Goal: Information Seeking & Learning: Learn about a topic

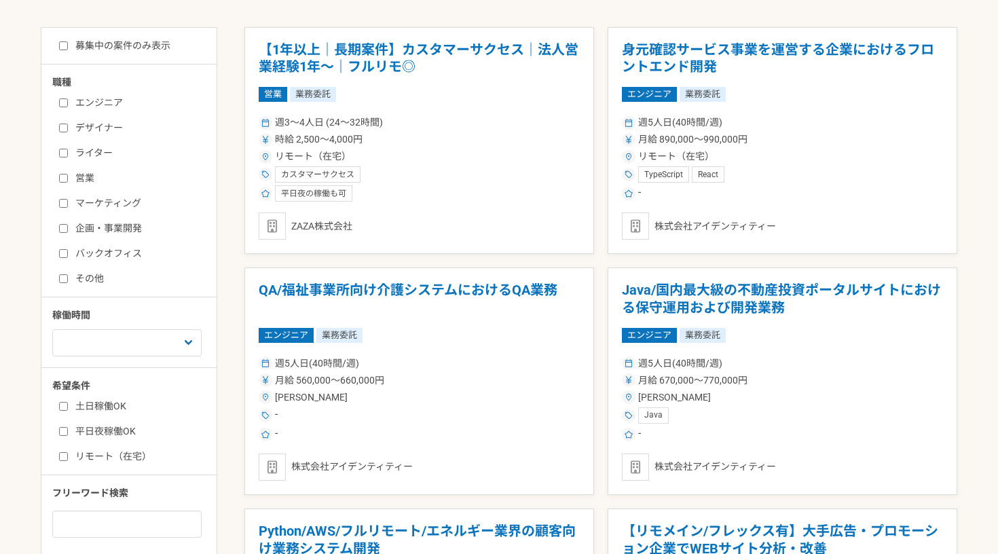
scroll to position [269, 0]
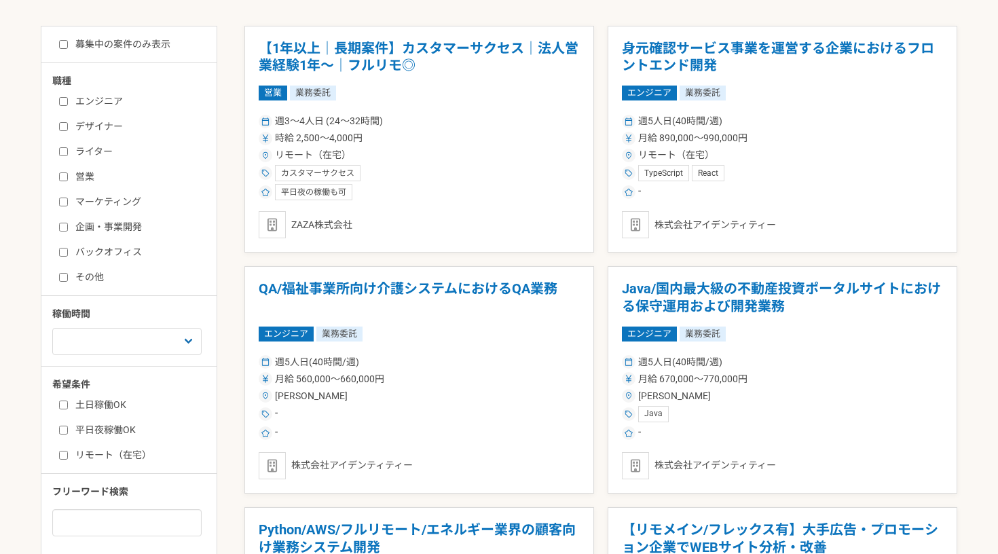
click at [64, 228] on input "企画・事業開発" at bounding box center [63, 227] width 9 height 9
checkbox input "true"
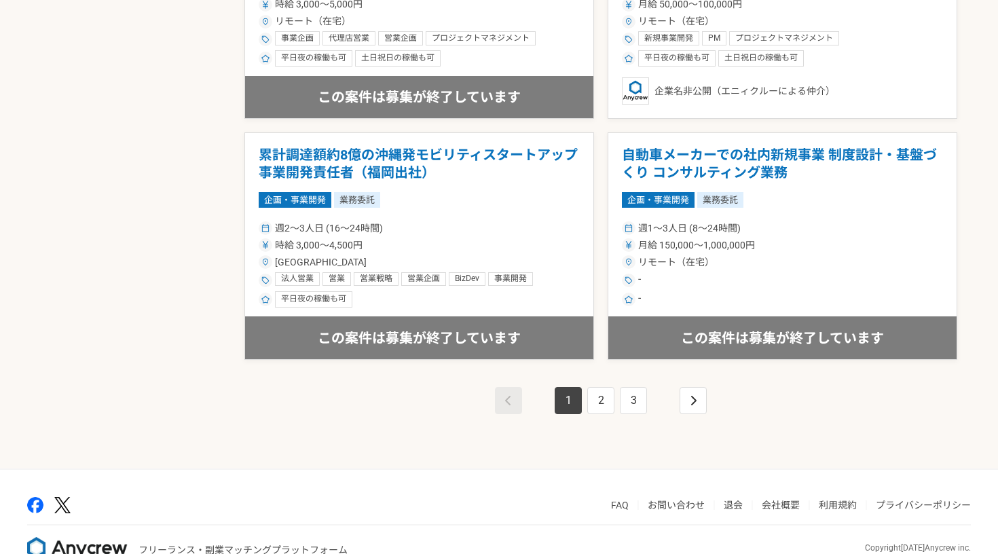
scroll to position [2335, 0]
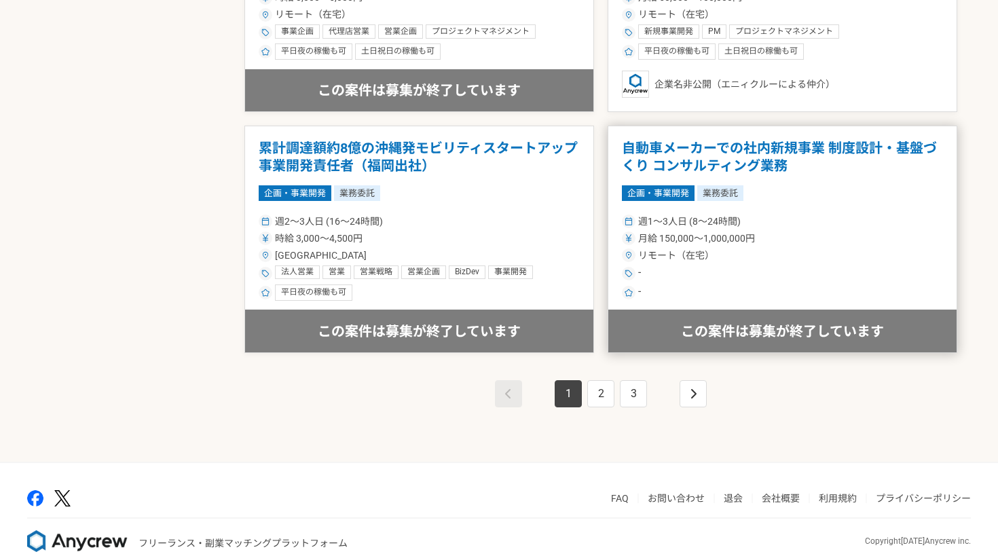
click at [706, 160] on h1 "自動車メーカーでの社内新規事業 制度設計・基盤づくり コンサルティング業務" at bounding box center [782, 157] width 321 height 35
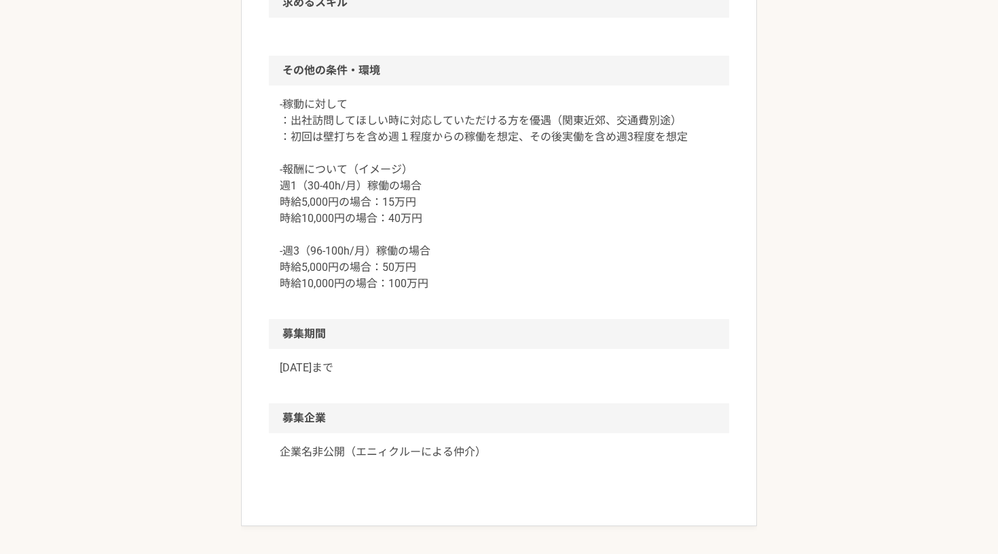
scroll to position [1126, 0]
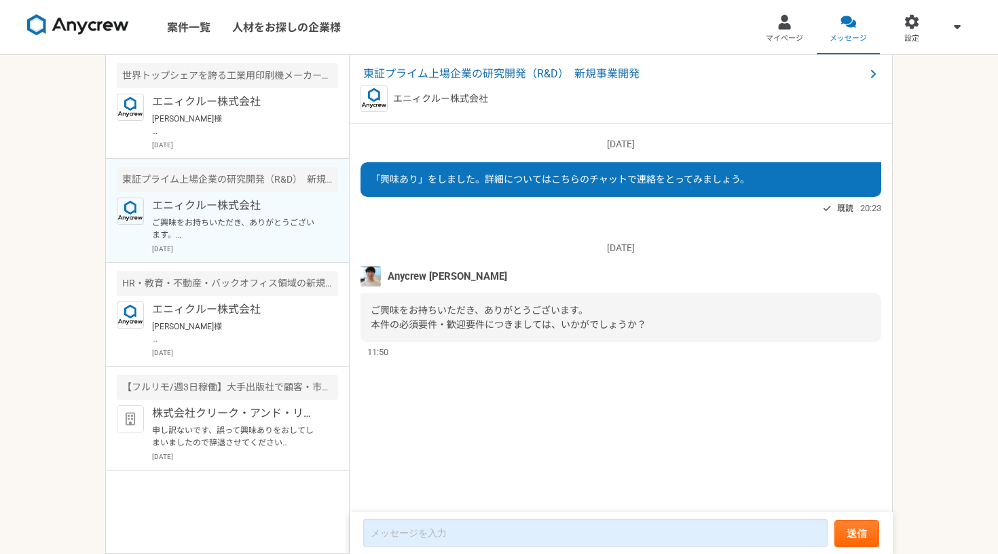
click at [113, 35] on img at bounding box center [78, 25] width 102 height 22
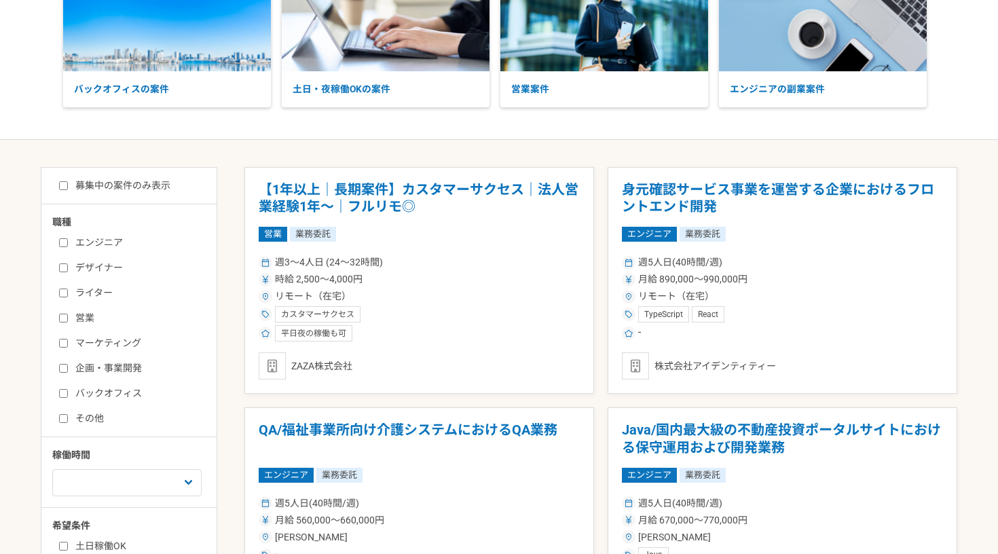
scroll to position [143, 0]
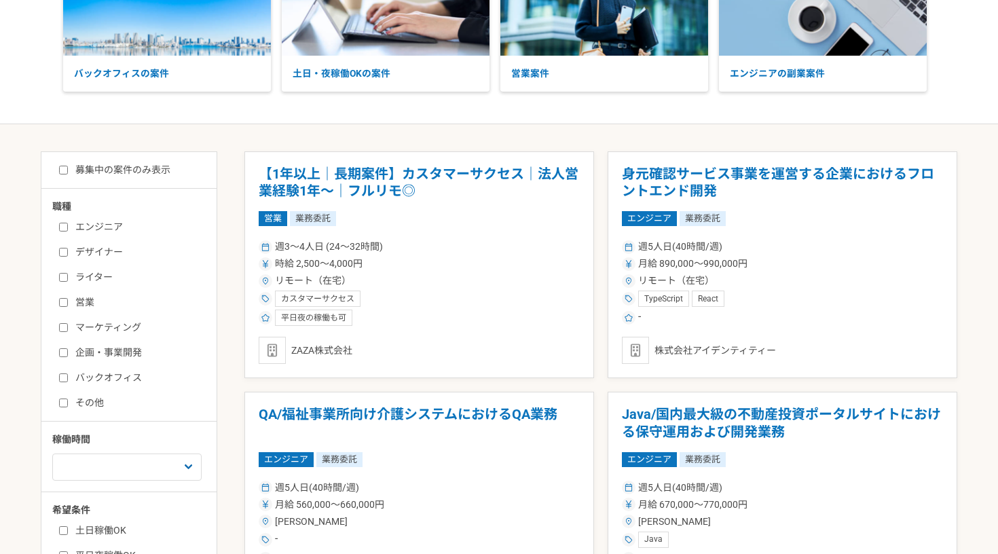
click at [66, 353] on input "企画・事業開発" at bounding box center [63, 352] width 9 height 9
checkbox input "true"
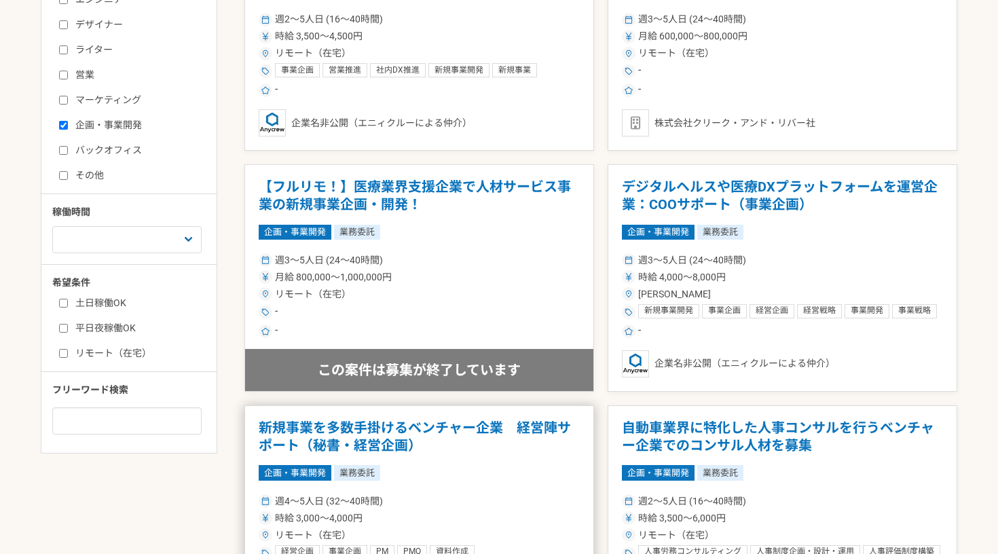
scroll to position [365, 0]
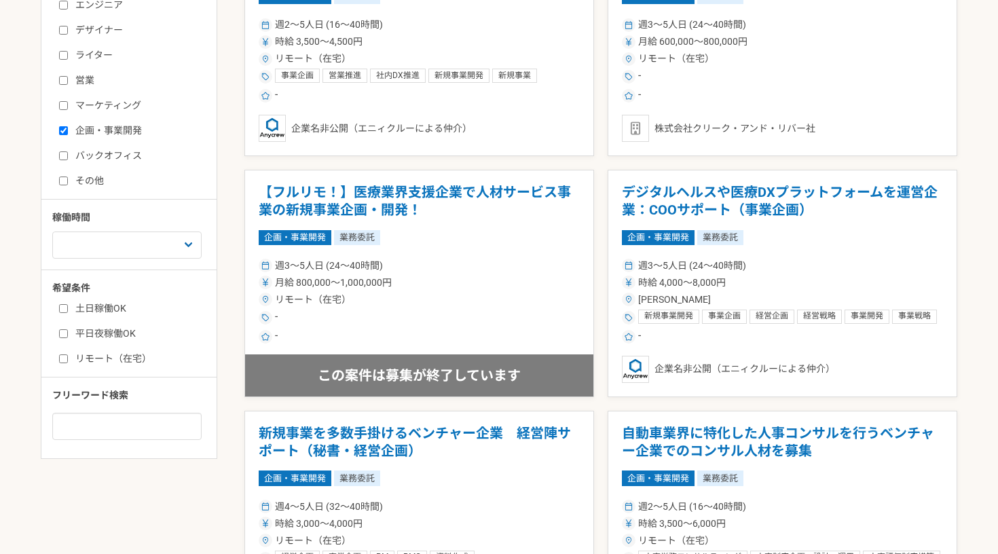
click at [66, 306] on input "土日稼働OK" at bounding box center [63, 308] width 9 height 9
checkbox input "true"
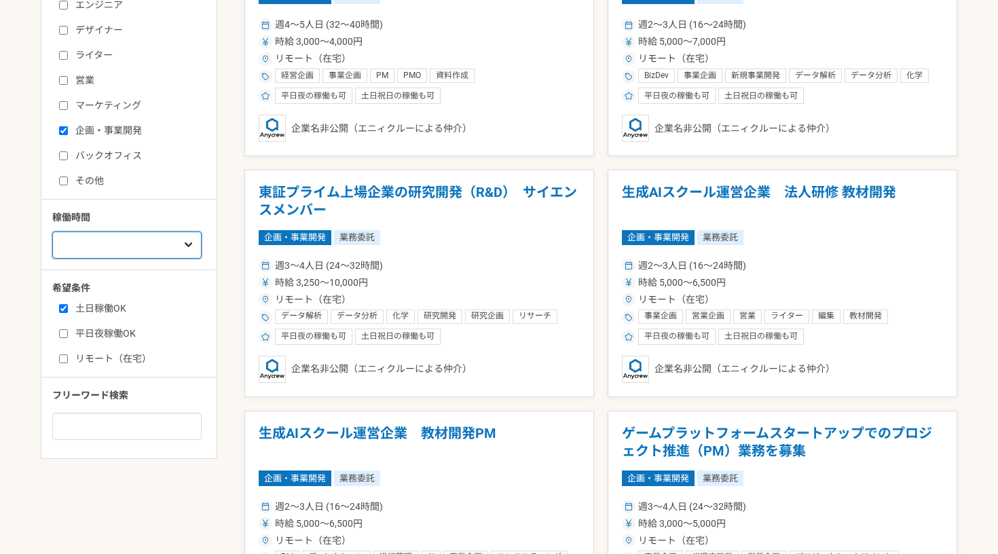
click at [128, 240] on select "週1人日（8時間）以下 週2人日（16時間）以下 週3人日（24時間）以下 週4人日（32時間）以下 週5人日（40時間）以下" at bounding box center [126, 244] width 149 height 27
select select "3"
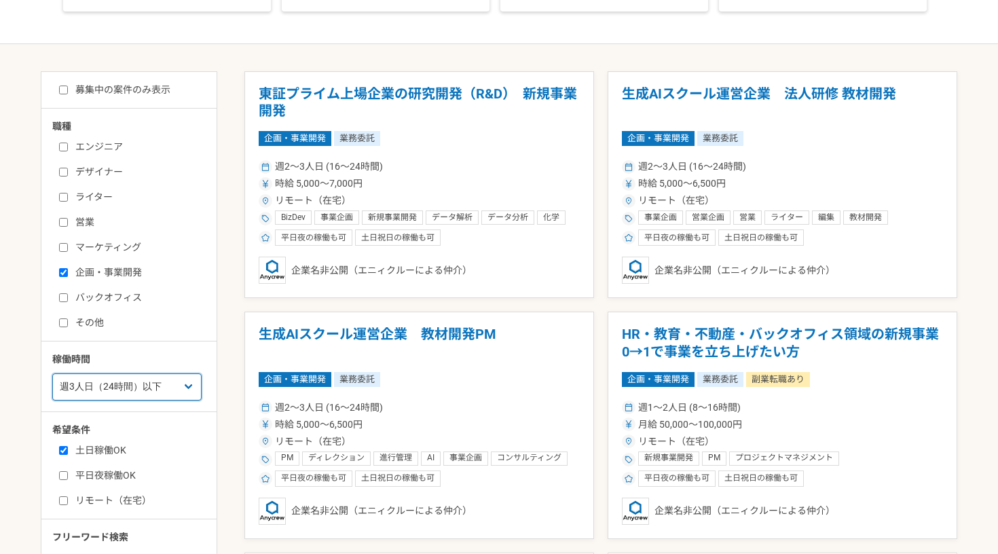
scroll to position [222, 0]
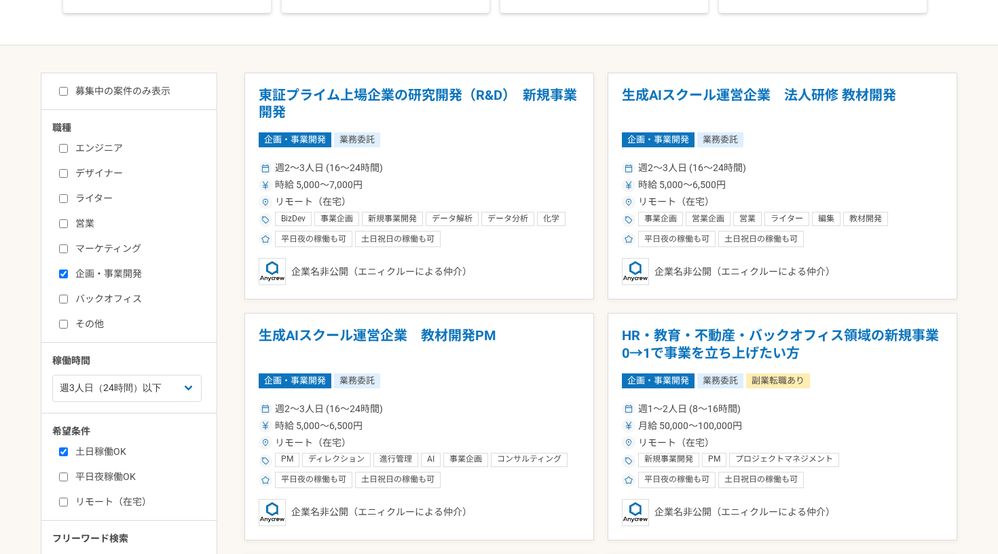
click at [60, 92] on input "募集中の案件のみ表示" at bounding box center [63, 91] width 9 height 9
checkbox input "true"
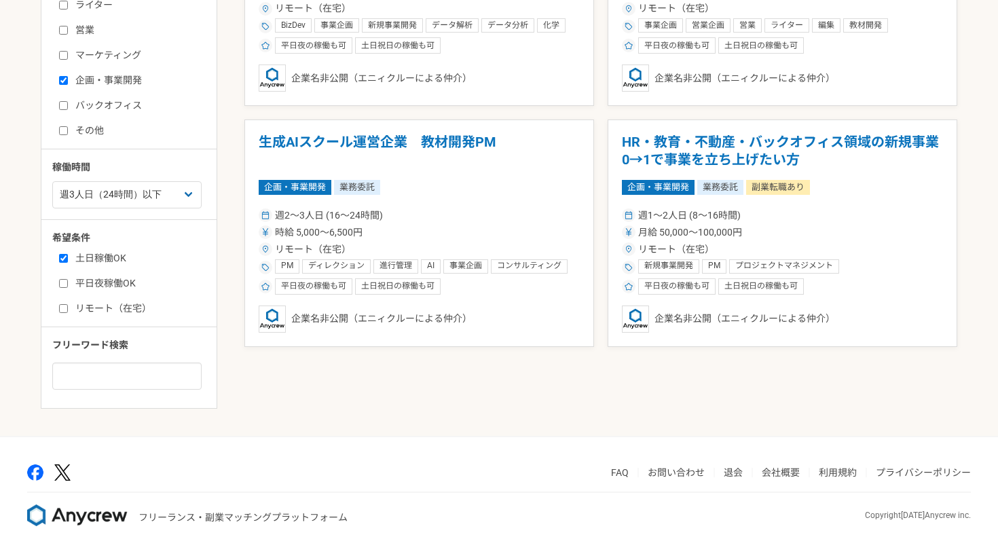
scroll to position [415, 0]
select select "5"
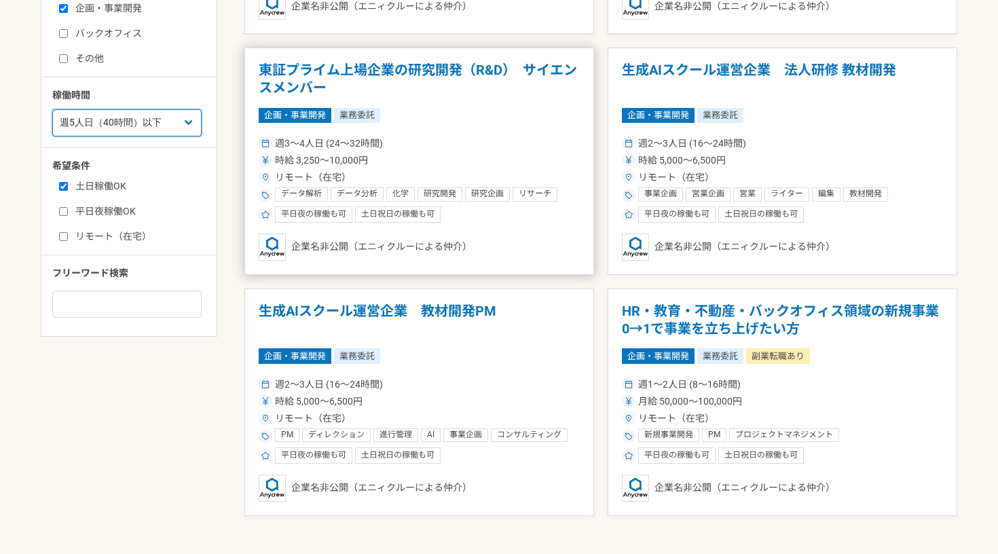
scroll to position [488, 0]
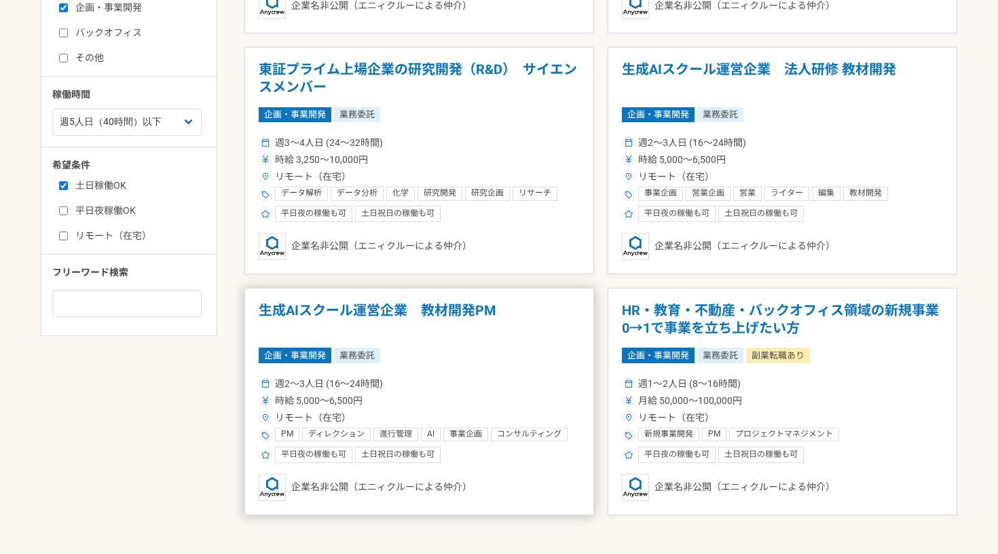
click at [417, 364] on article "生成AIスクール運営企業　教材開発PM 企画・事業開発 業務委託 週2〜3人日 (16〜24時間) 時給 5,000〜6,500円 リモート（在宅） PM デ…" at bounding box center [419, 401] width 350 height 227
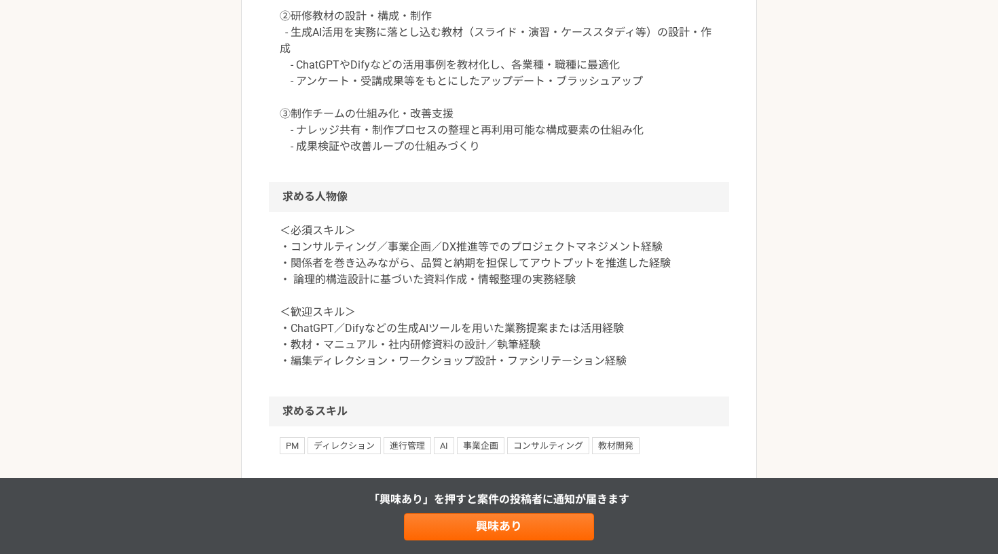
scroll to position [897, 0]
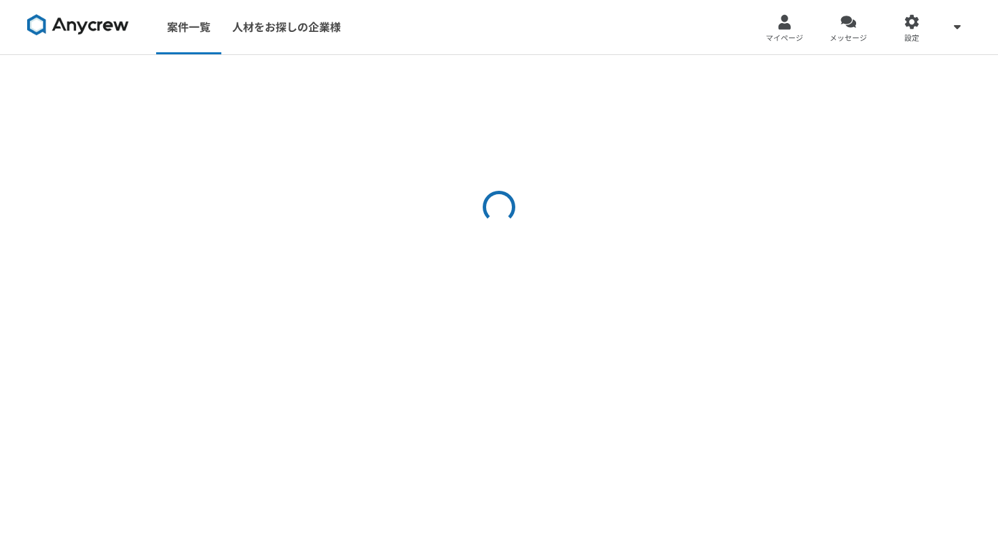
select select "5"
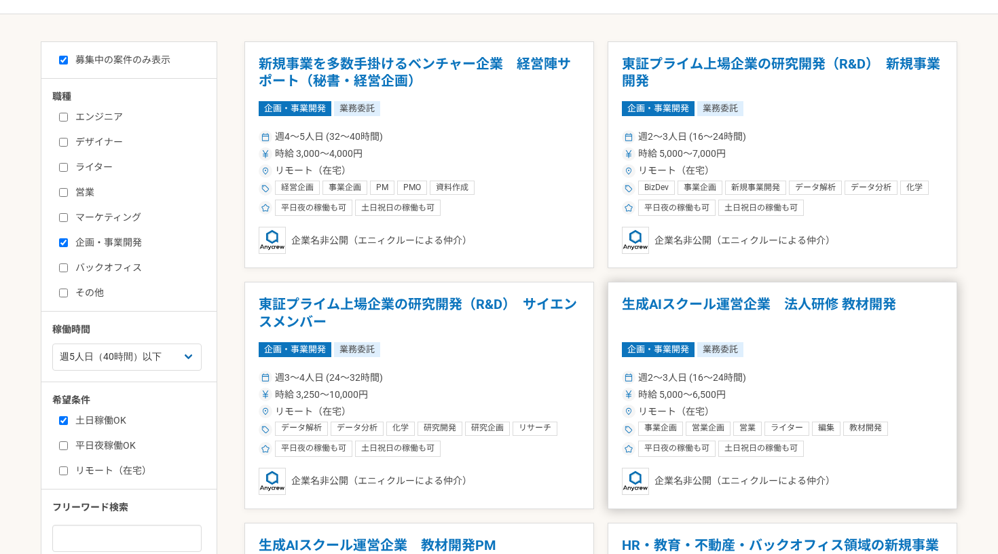
scroll to position [252, 0]
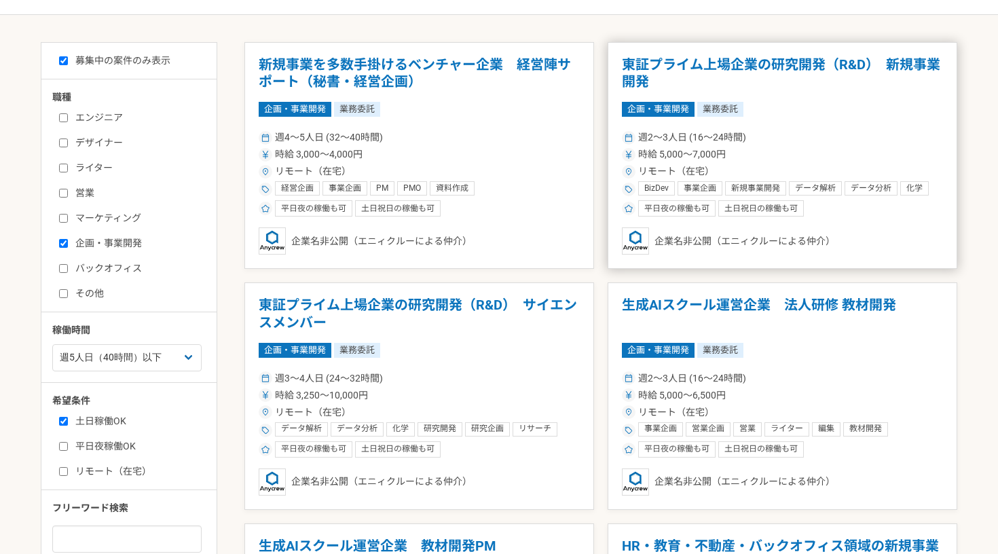
click at [689, 183] on span "事業企画" at bounding box center [699, 188] width 33 height 11
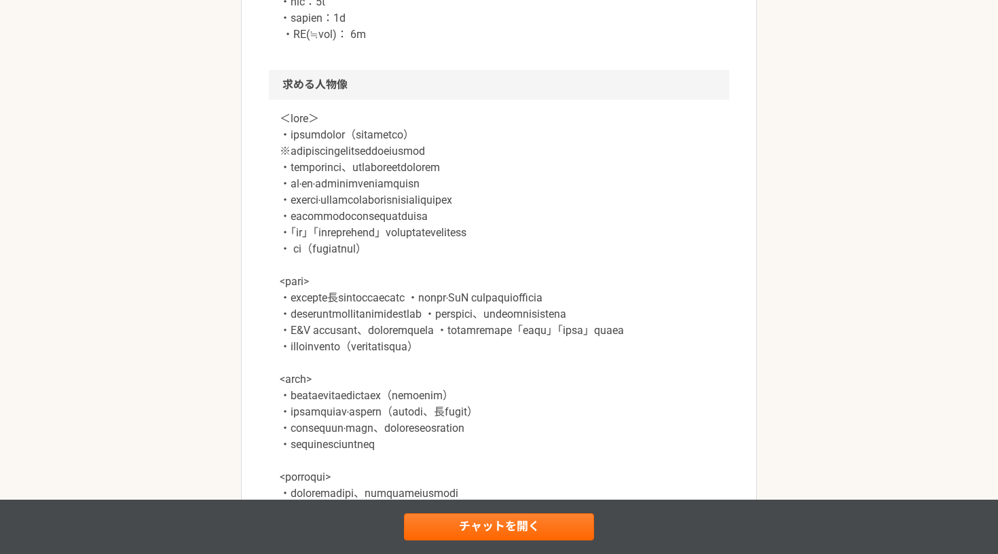
scroll to position [1150, 0]
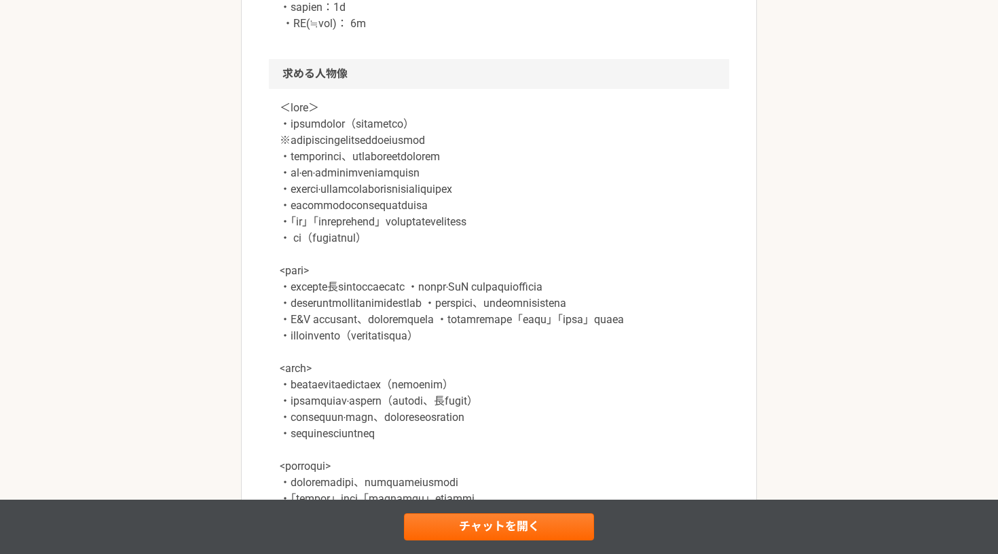
select select "5"
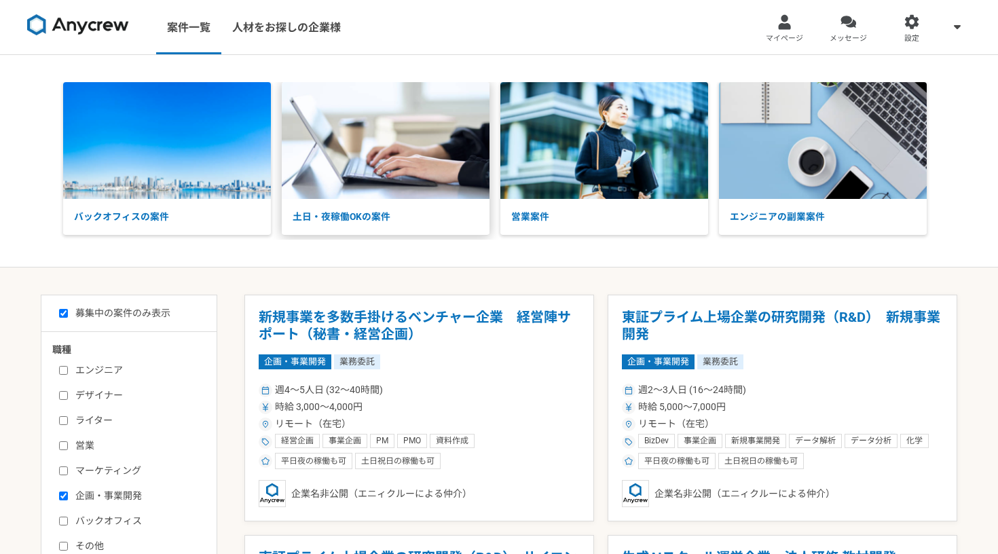
click at [488, 145] on img at bounding box center [386, 140] width 208 height 117
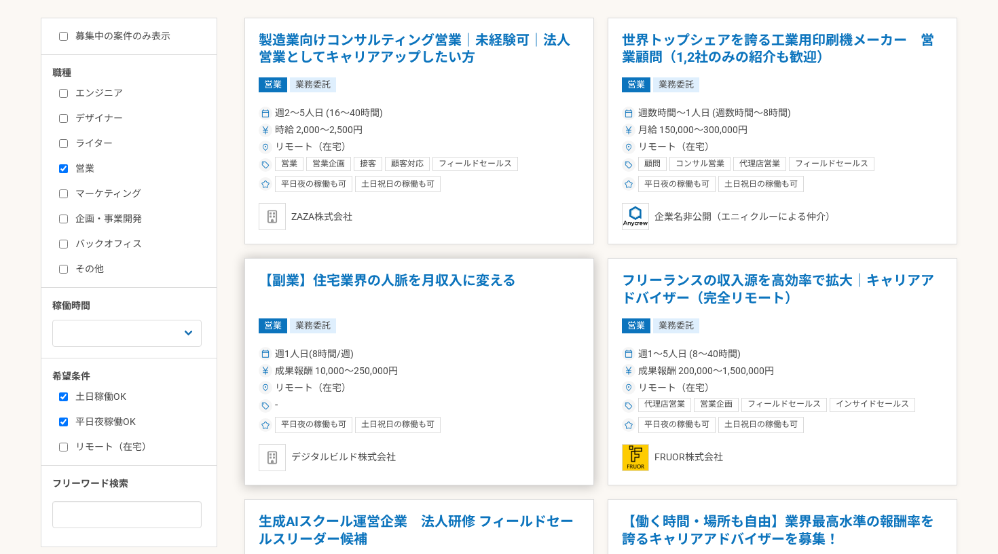
scroll to position [276, 0]
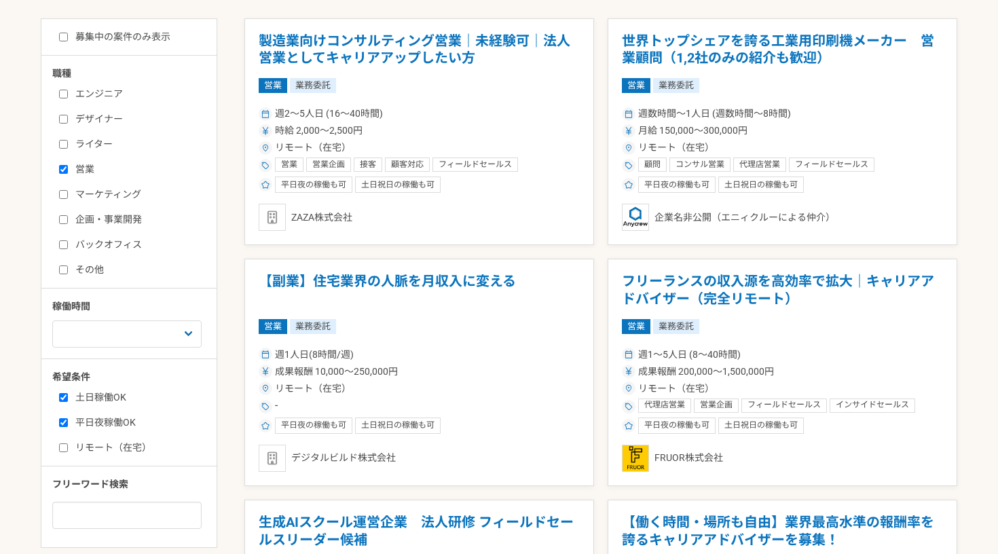
click at [67, 172] on input "営業" at bounding box center [63, 169] width 9 height 9
checkbox input "false"
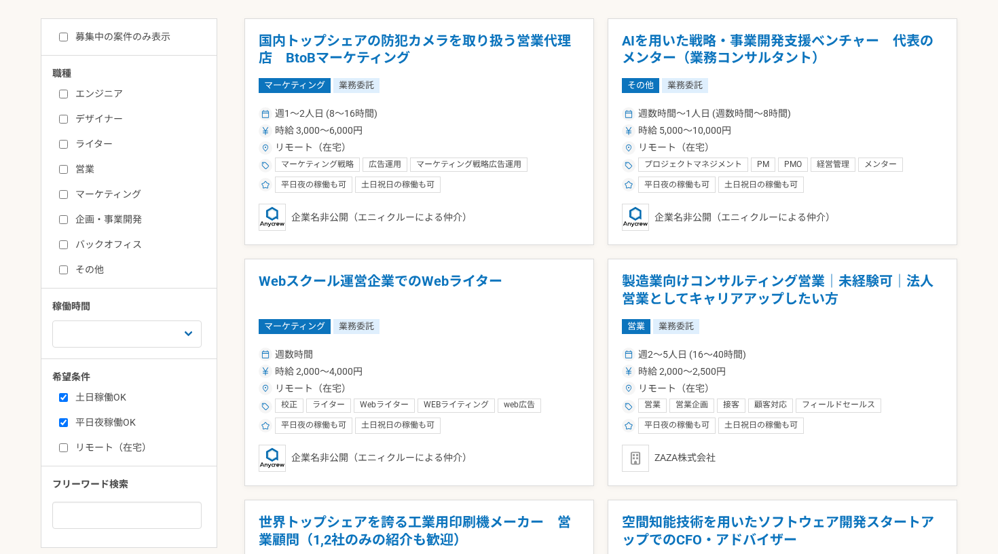
click at [66, 96] on input "エンジニア" at bounding box center [63, 94] width 9 height 9
checkbox input "true"
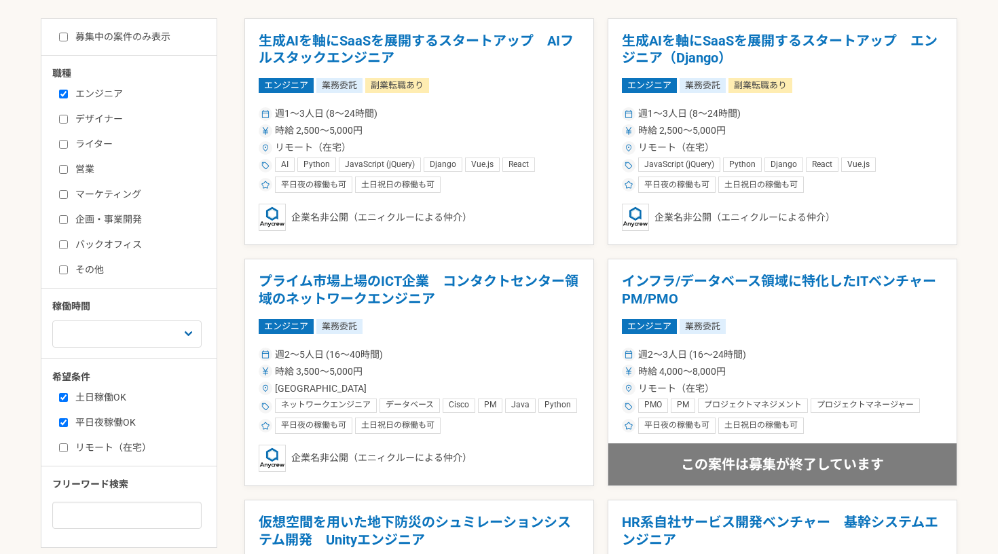
click at [64, 269] on input "その他" at bounding box center [63, 269] width 9 height 9
checkbox input "true"
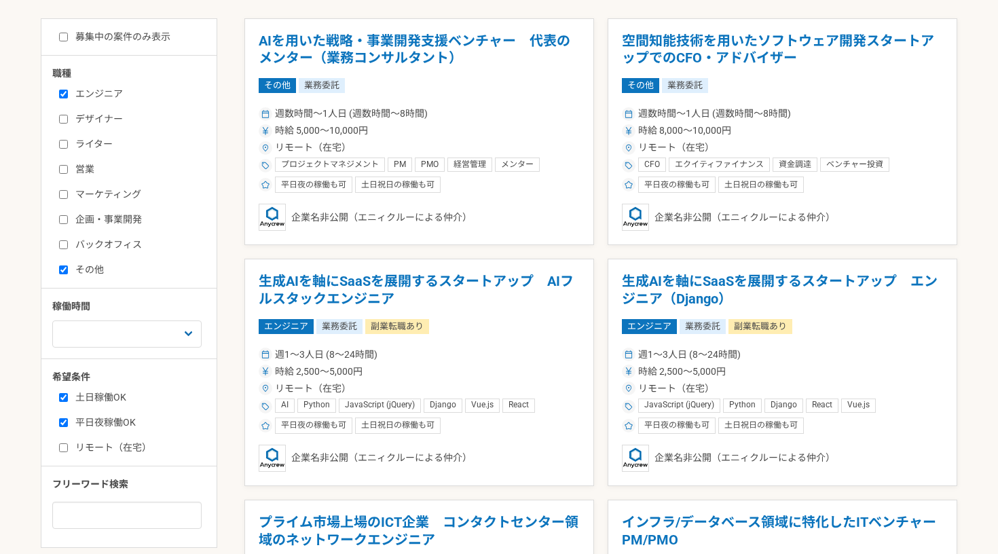
click at [66, 90] on input "エンジニア" at bounding box center [63, 94] width 9 height 9
checkbox input "false"
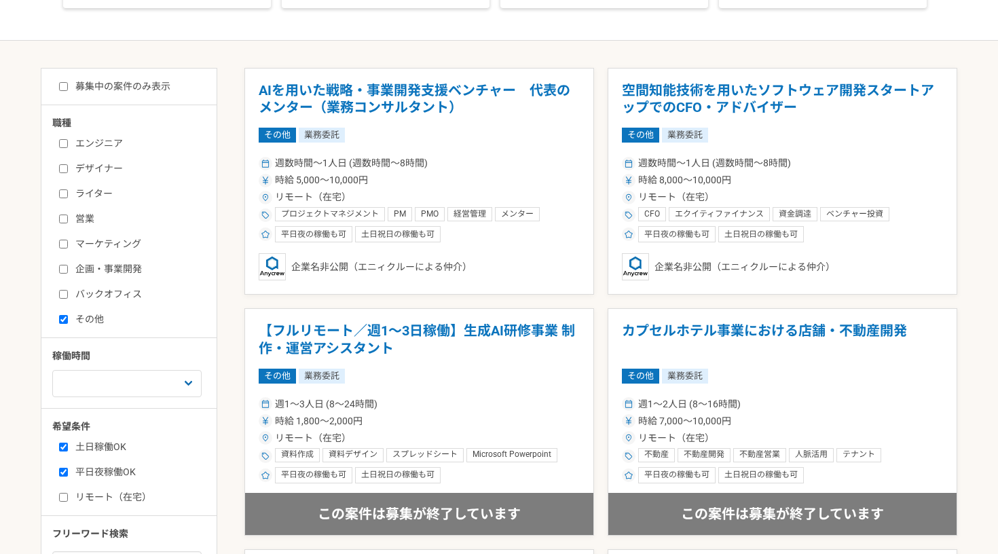
scroll to position [225, 0]
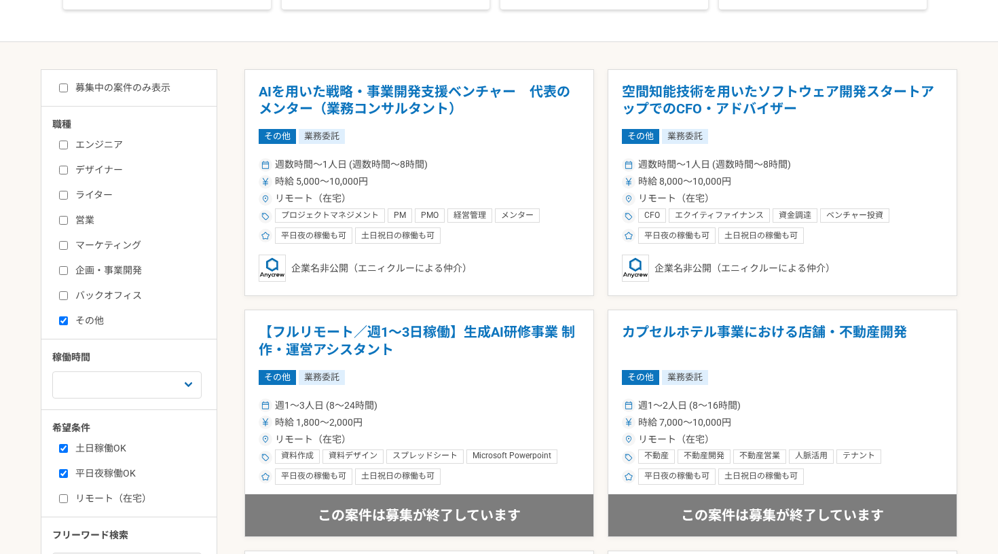
click at [67, 88] on input "募集中の案件のみ表示" at bounding box center [63, 87] width 9 height 9
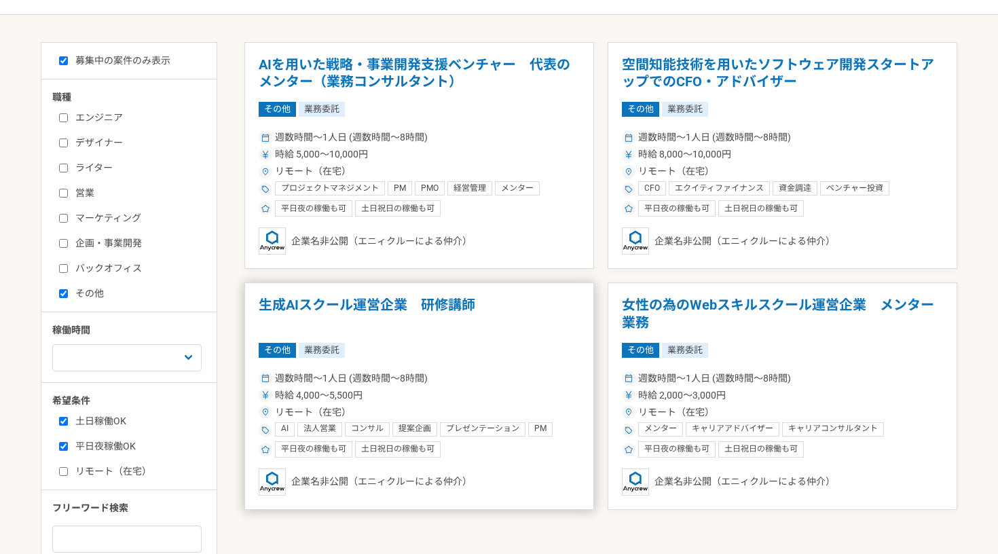
scroll to position [223, 0]
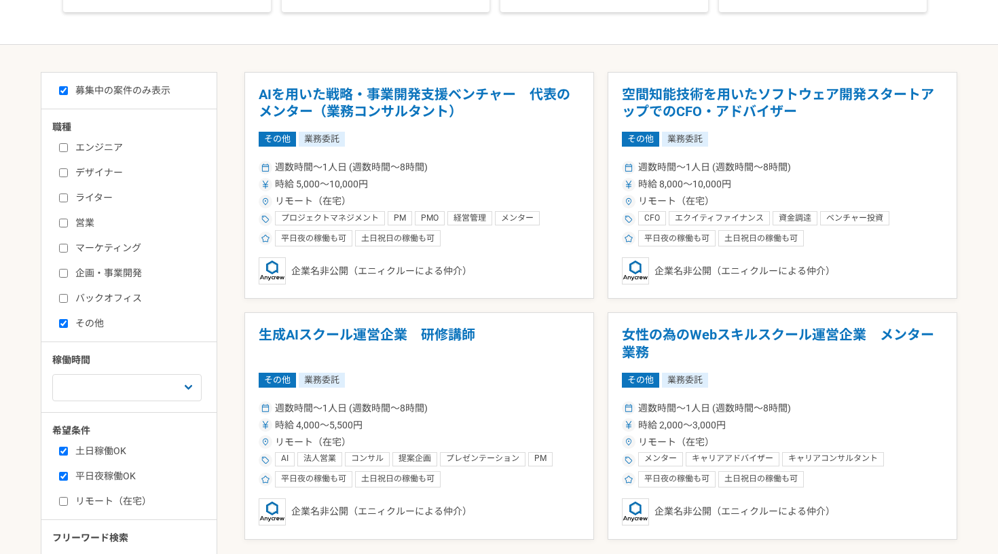
click at [65, 86] on input "募集中の案件のみ表示" at bounding box center [63, 90] width 9 height 9
checkbox input "false"
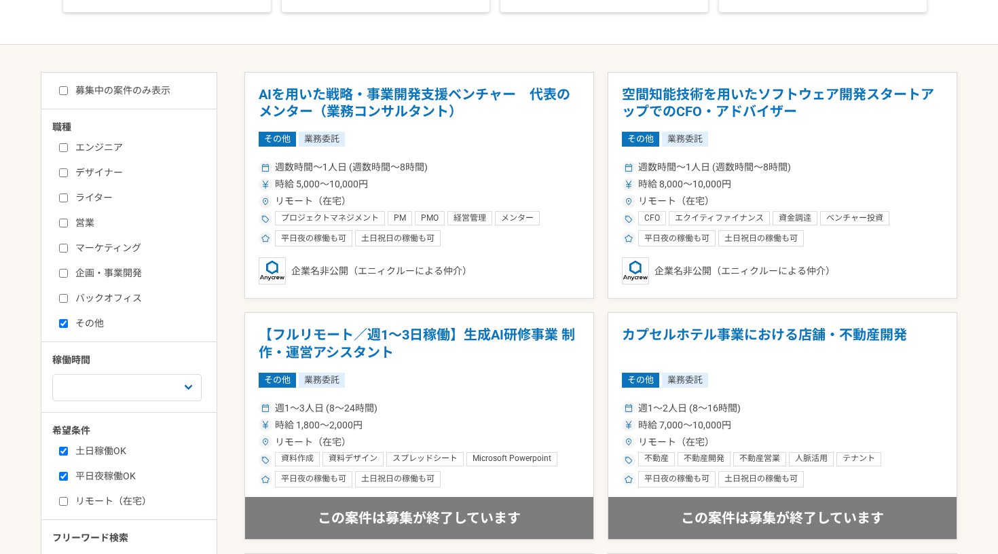
click at [64, 326] on input "その他" at bounding box center [63, 323] width 9 height 9
checkbox input "false"
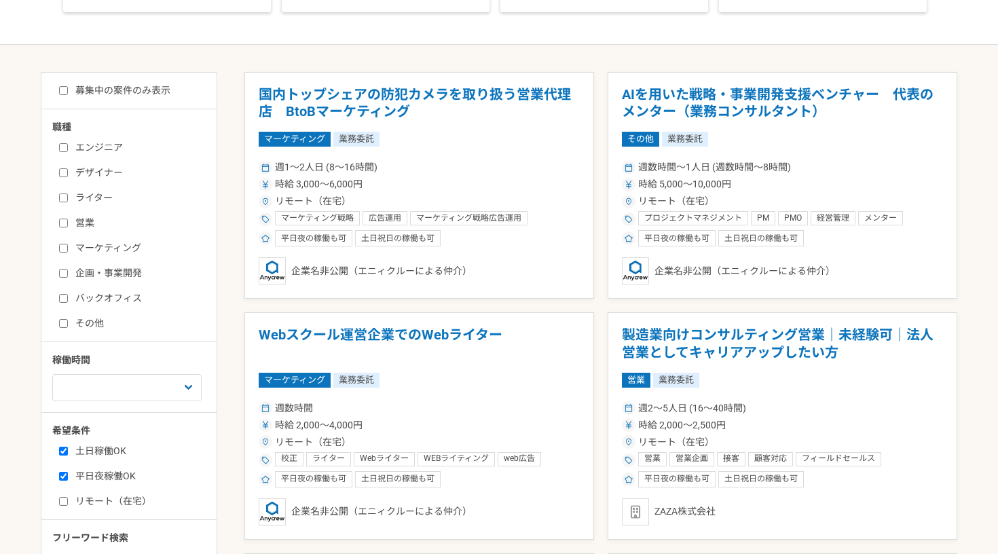
click at [64, 144] on input "エンジニア" at bounding box center [63, 147] width 9 height 9
checkbox input "true"
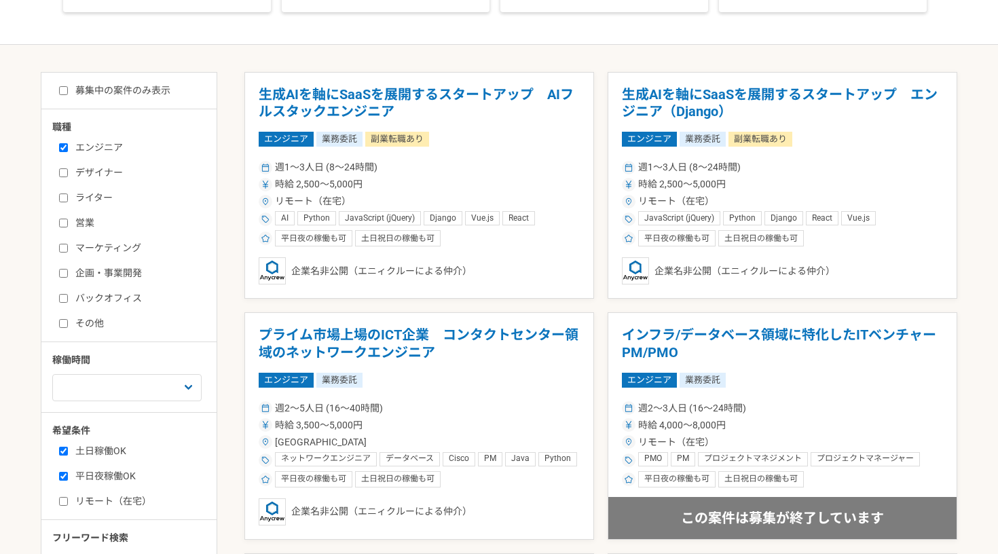
click at [62, 92] on input "募集中の案件のみ表示" at bounding box center [63, 90] width 9 height 9
checkbox input "true"
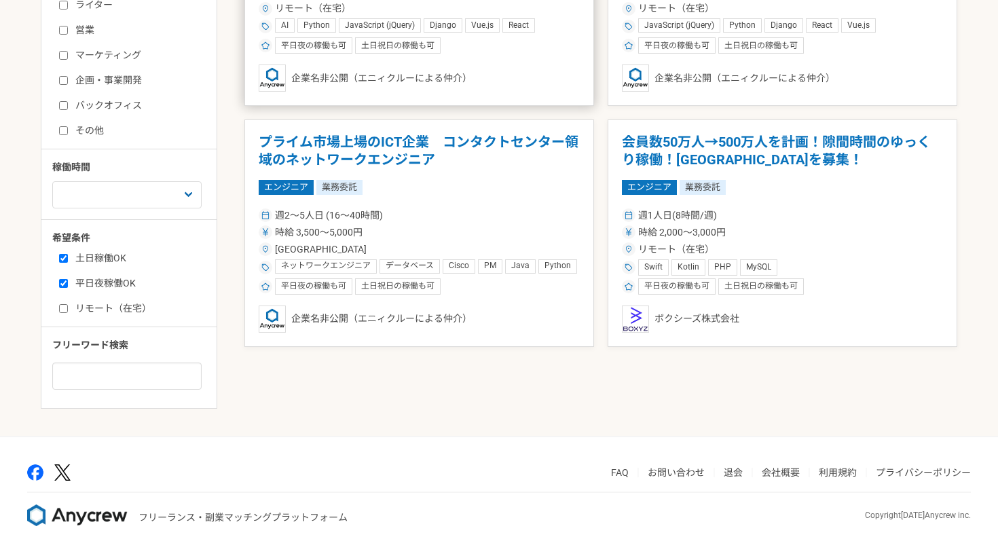
scroll to position [415, 0]
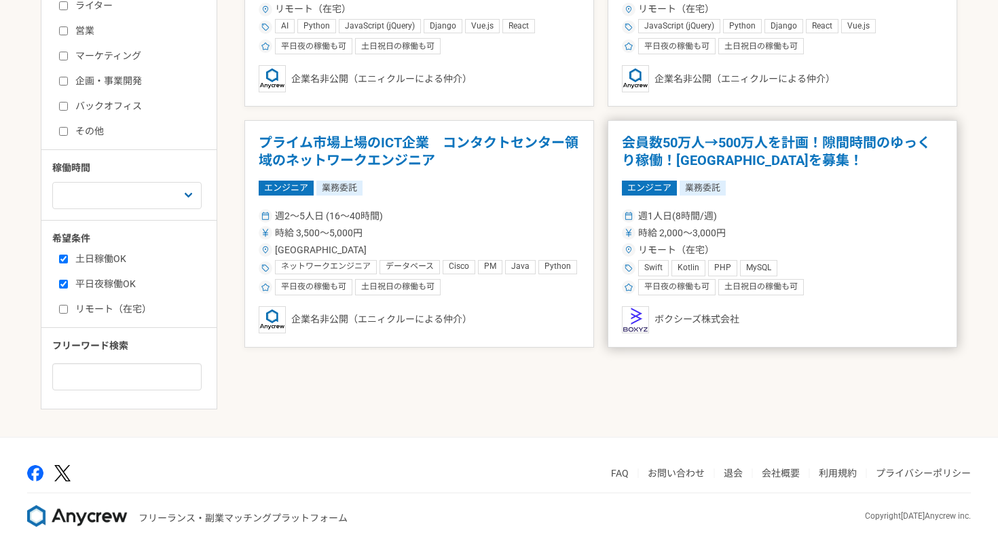
click at [724, 175] on article "会員数50万人→500万人を計画！隙間時間のゆっくり稼働！エンジニアを募集！ エンジニア 業務委託 週1人日(8時間/週) 時給 2,000〜3,000円 リ…" at bounding box center [782, 233] width 350 height 227
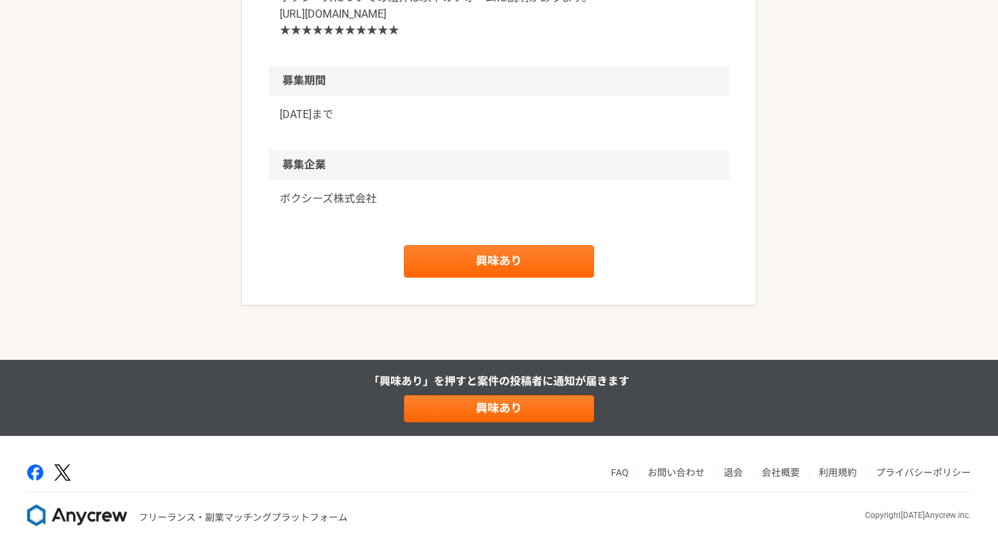
scroll to position [2095, 0]
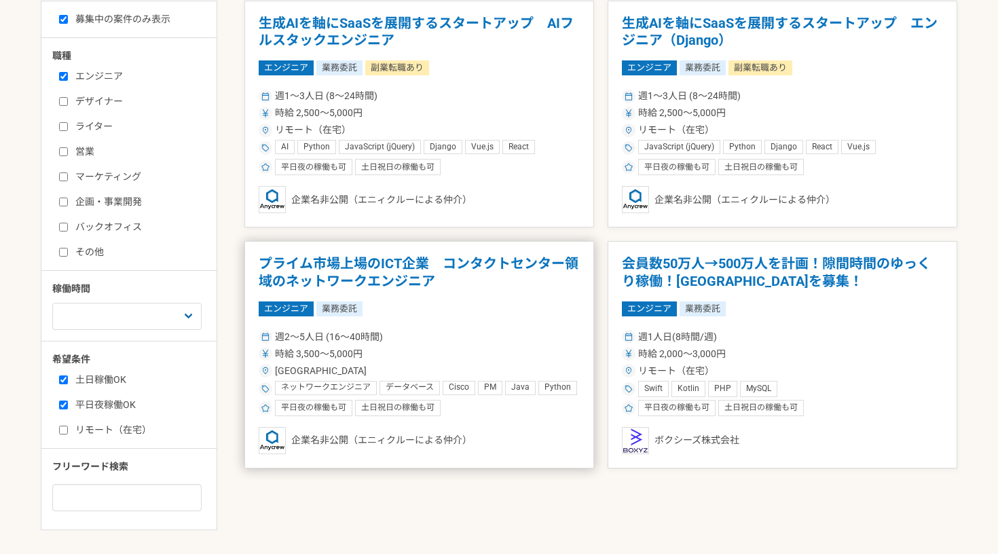
scroll to position [295, 0]
click at [399, 274] on h1 "プライム市場上場のICT企業　コンタクトセンター領域のネットワークエンジニア" at bounding box center [419, 272] width 321 height 35
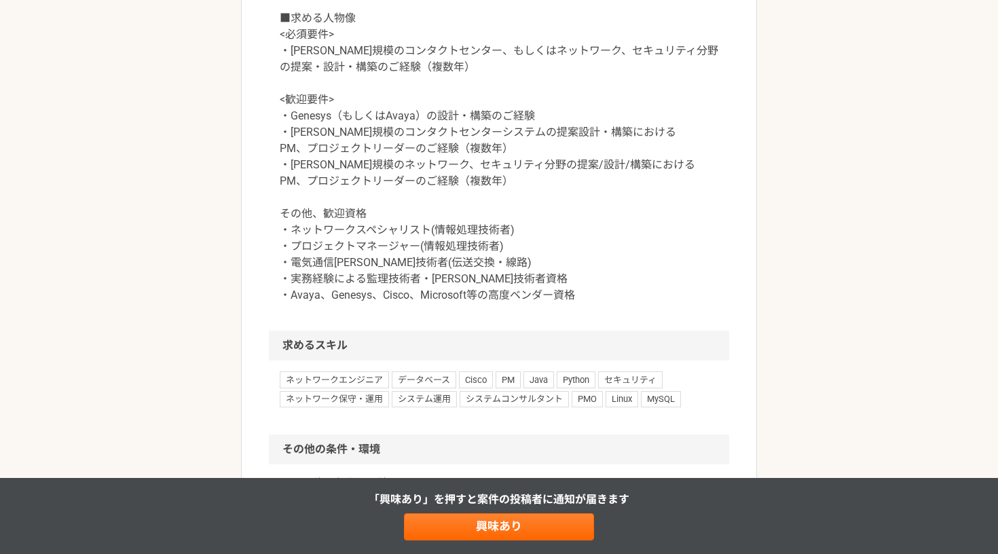
scroll to position [1051, 0]
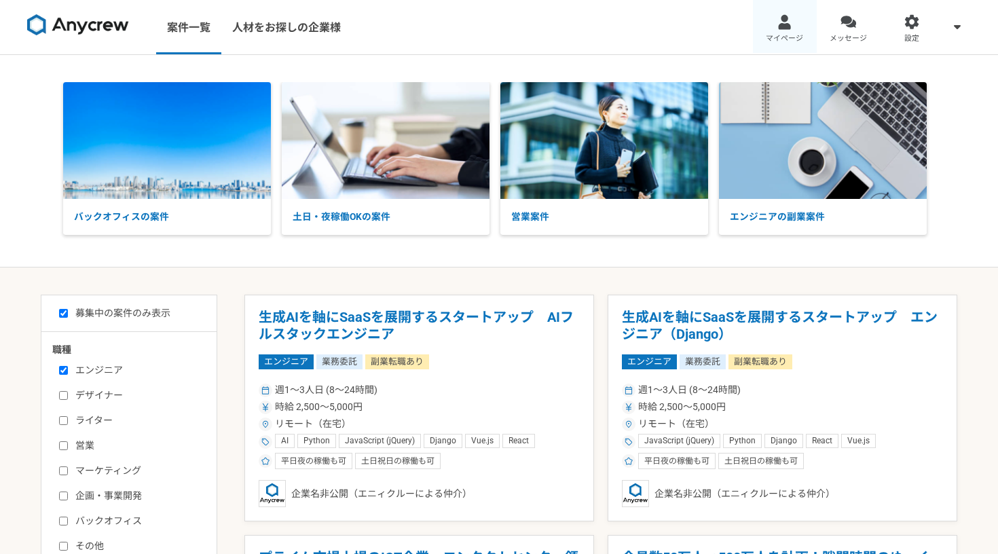
click at [787, 16] on div at bounding box center [784, 22] width 16 height 16
